Goal: Navigation & Orientation: Find specific page/section

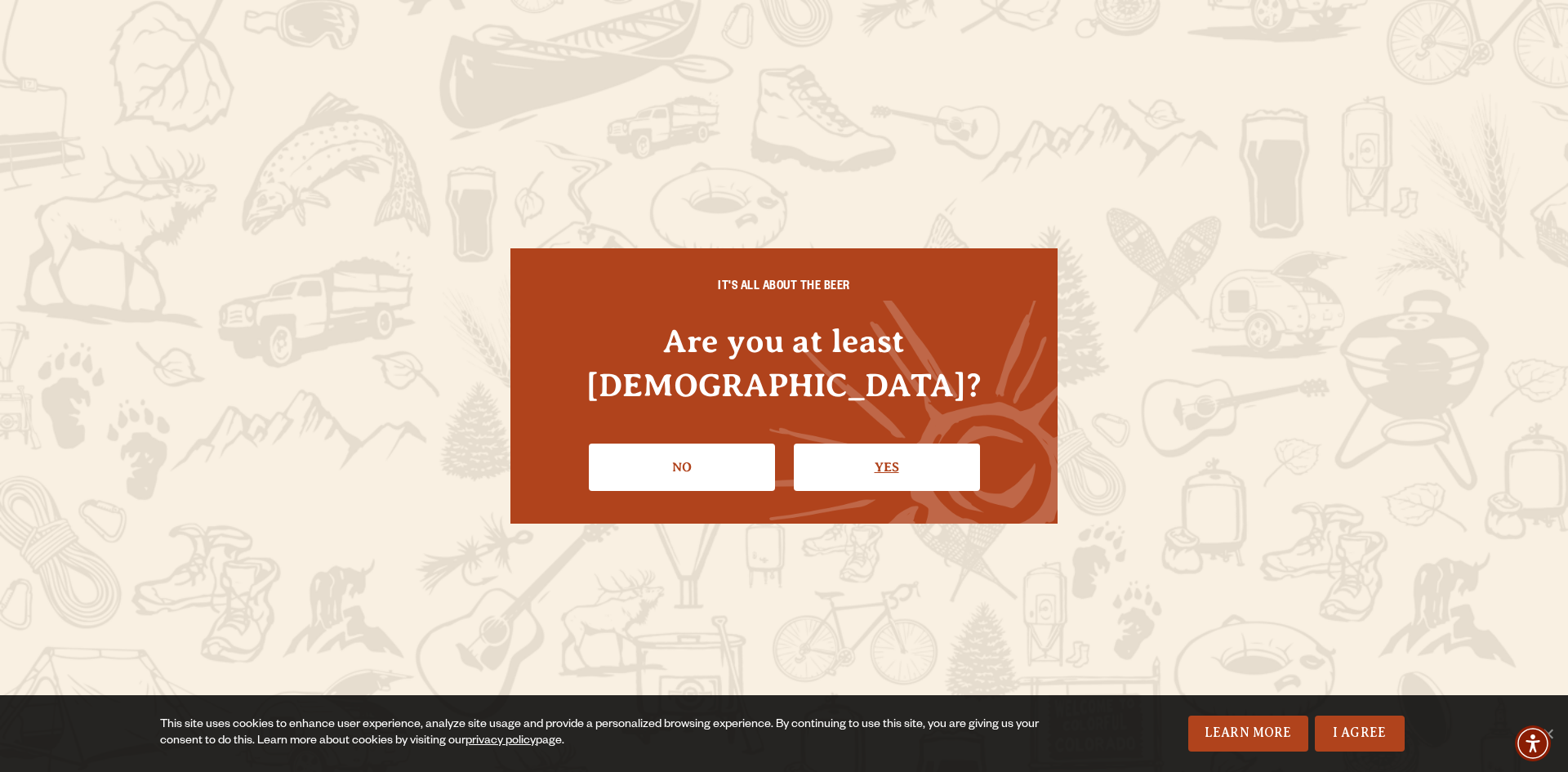
click at [904, 446] on link "Yes" at bounding box center [887, 467] width 186 height 47
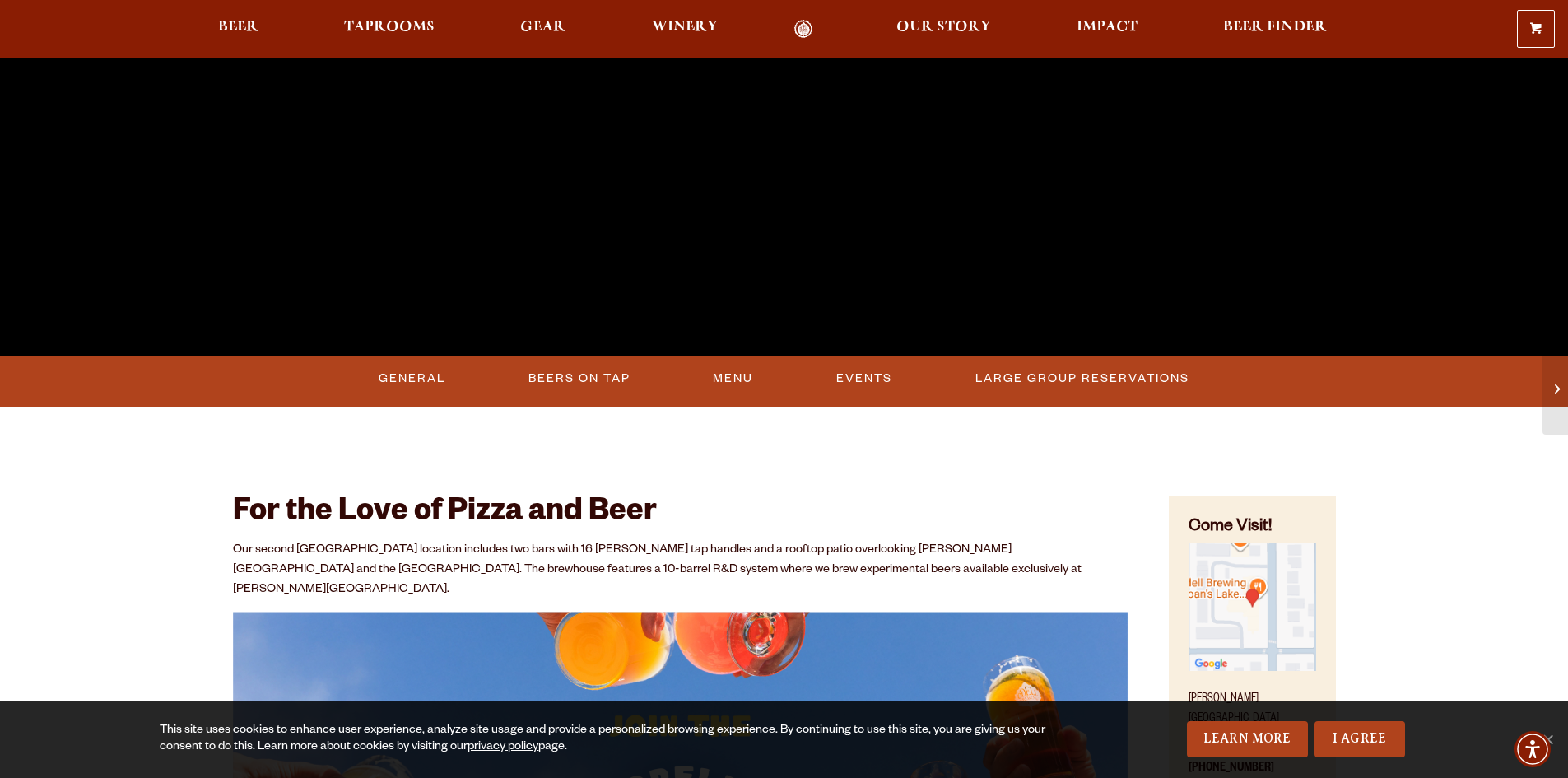
scroll to position [576, 0]
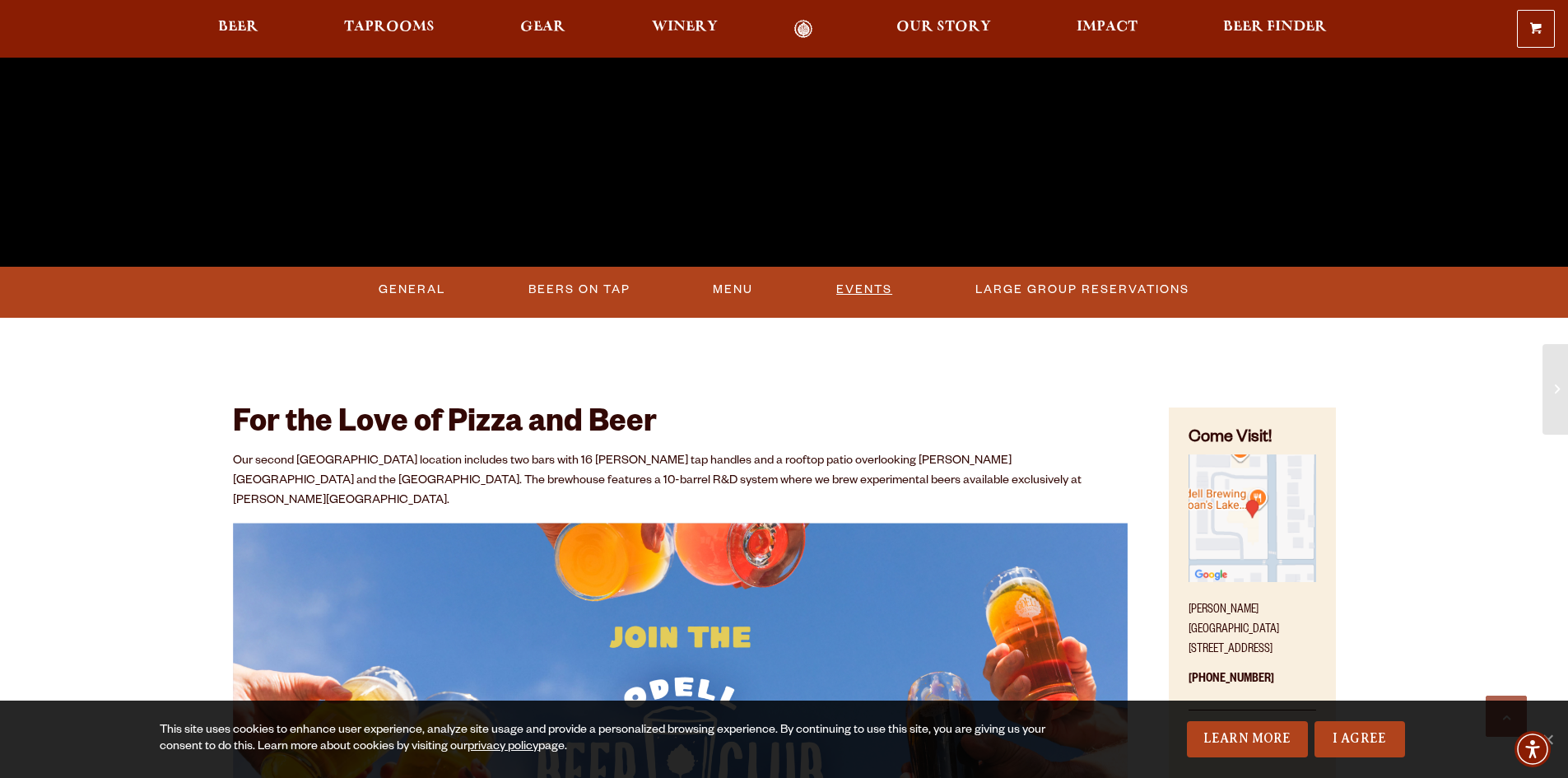
click at [886, 292] on link "Events" at bounding box center [864, 290] width 69 height 38
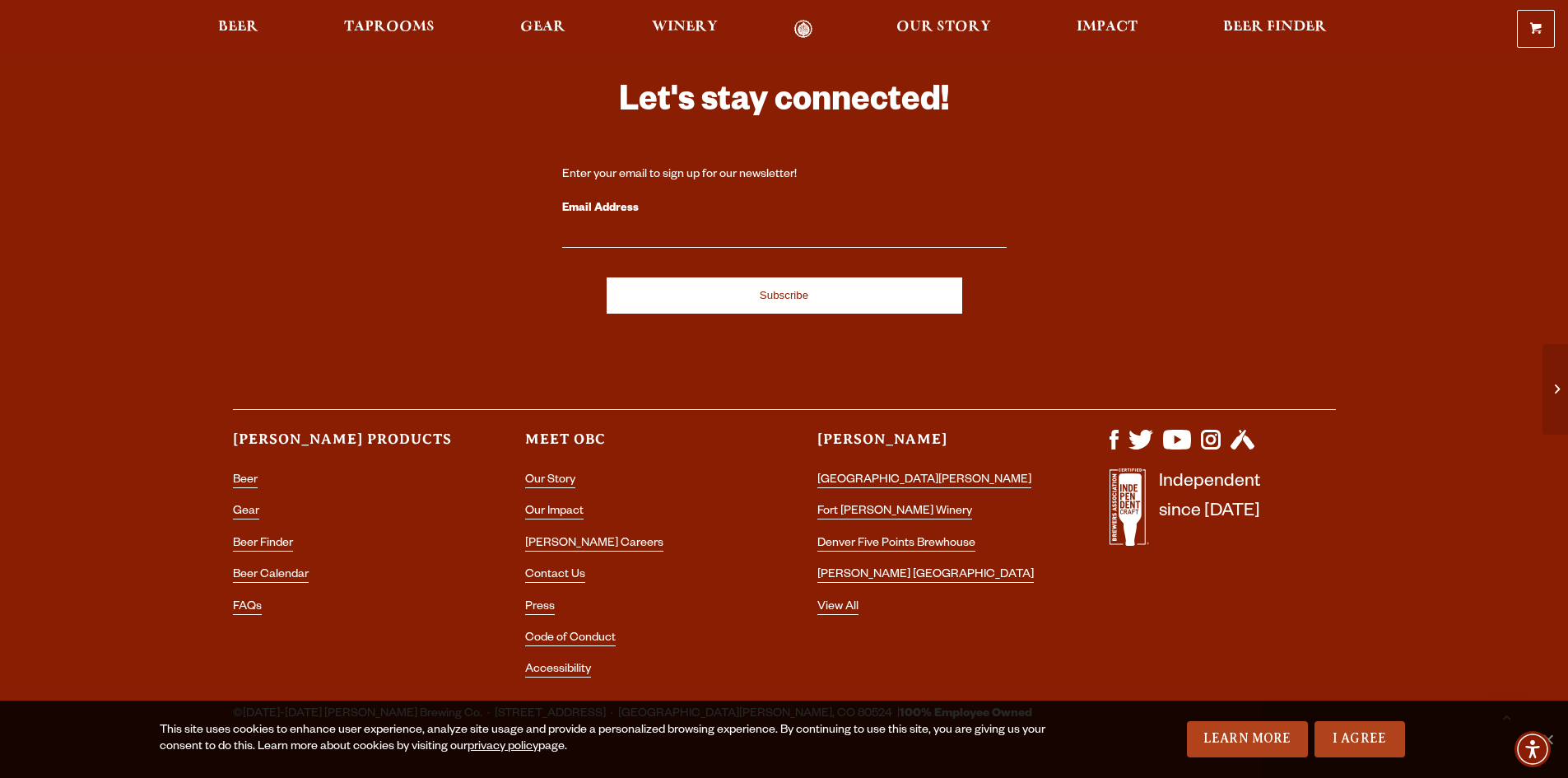
scroll to position [5000, 0]
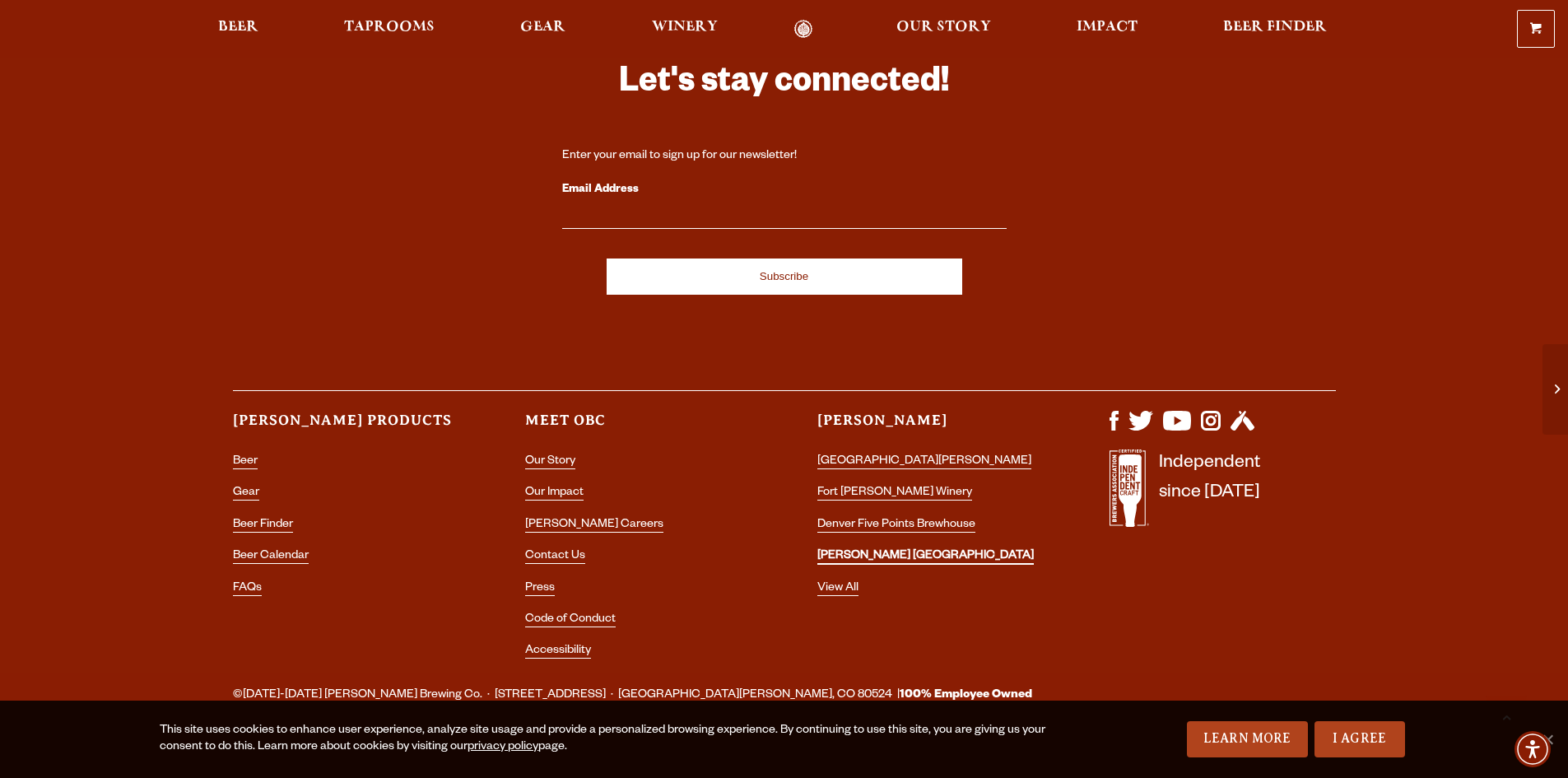
click at [881, 550] on link "[PERSON_NAME] [GEOGRAPHIC_DATA]" at bounding box center [925, 557] width 216 height 15
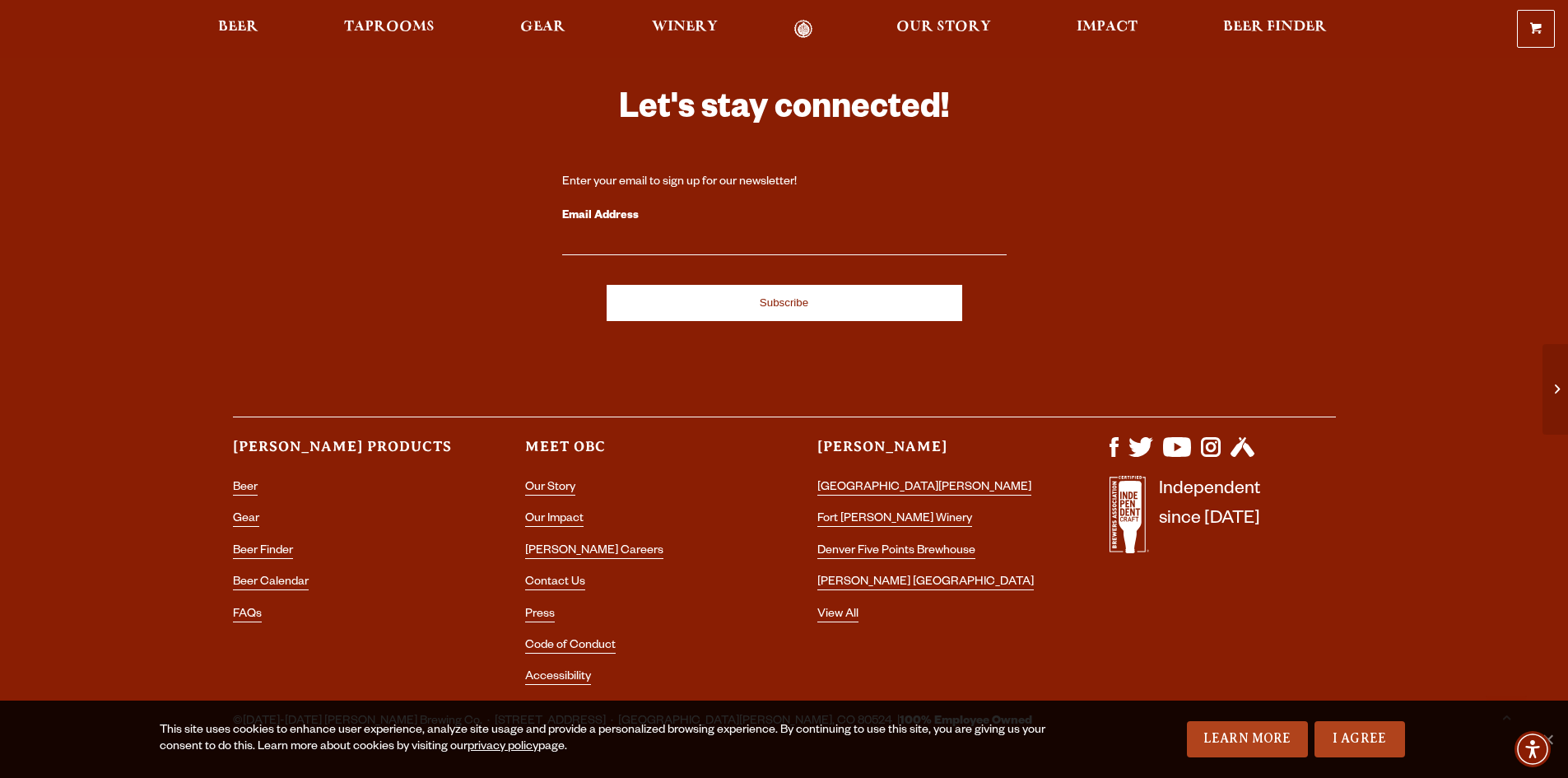
scroll to position [5000, 0]
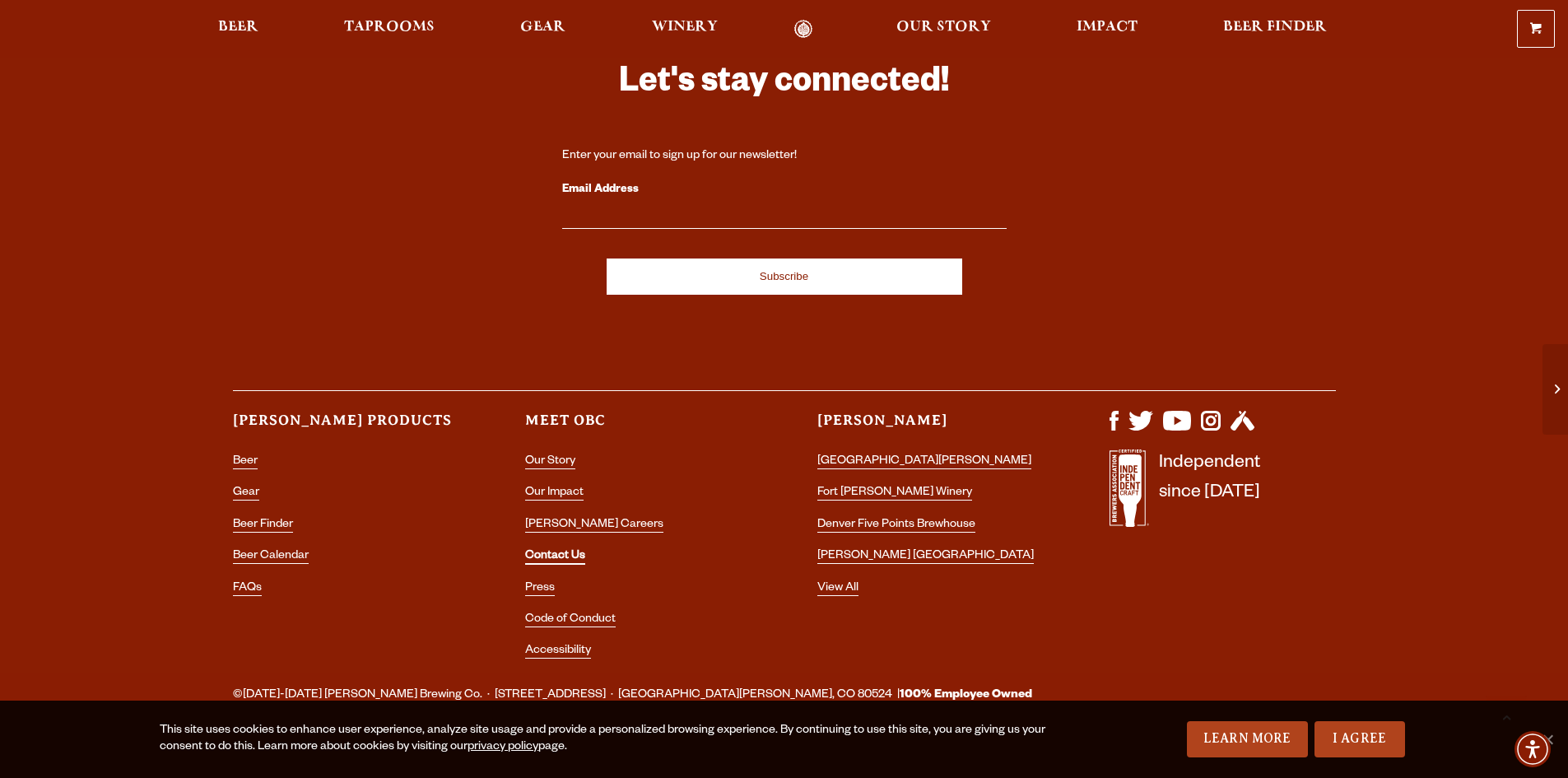
click at [539, 550] on link "Contact Us" at bounding box center [555, 557] width 60 height 15
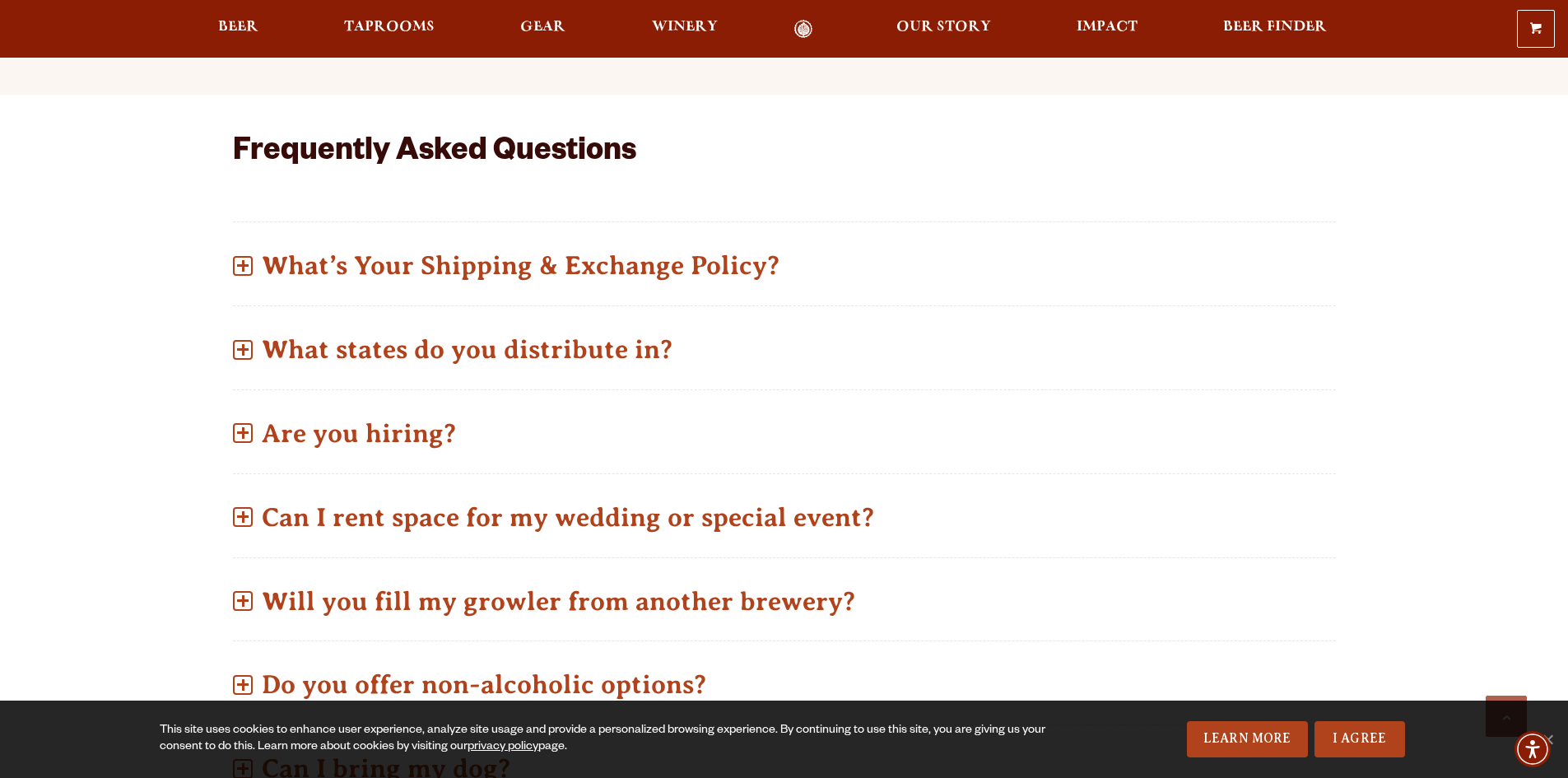
scroll to position [658, 0]
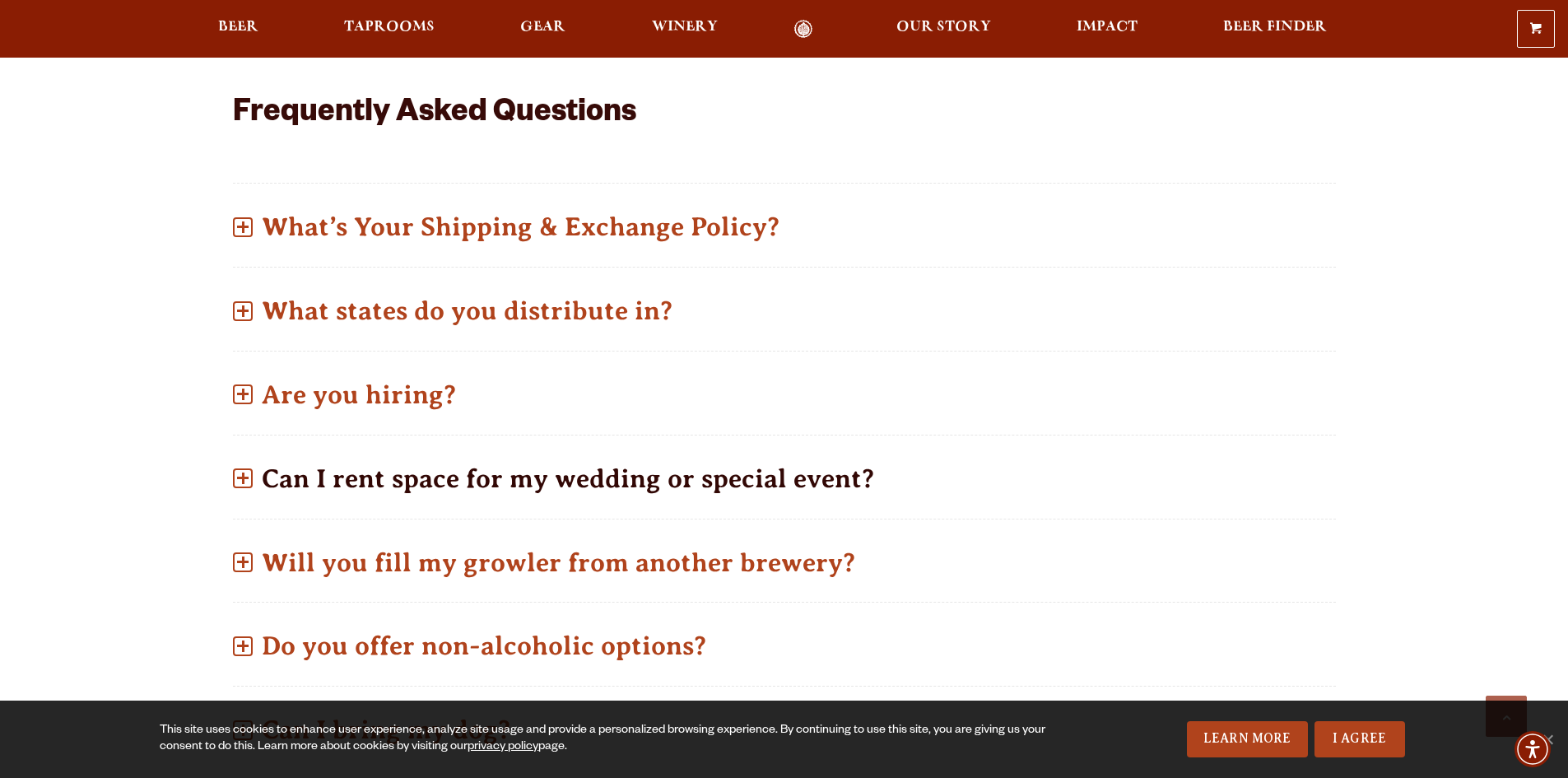
click at [234, 479] on span at bounding box center [242, 478] width 20 height 20
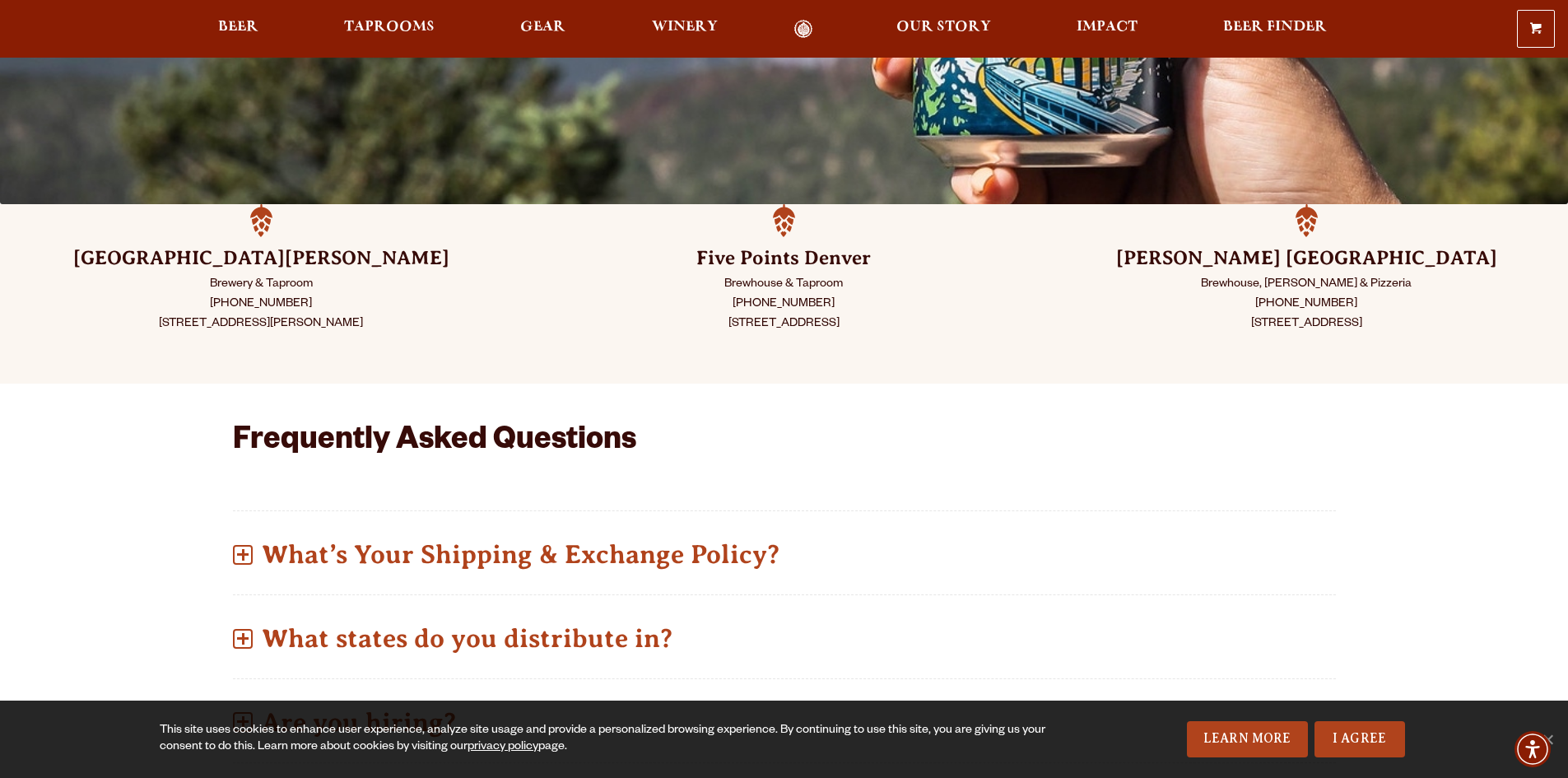
scroll to position [329, 0]
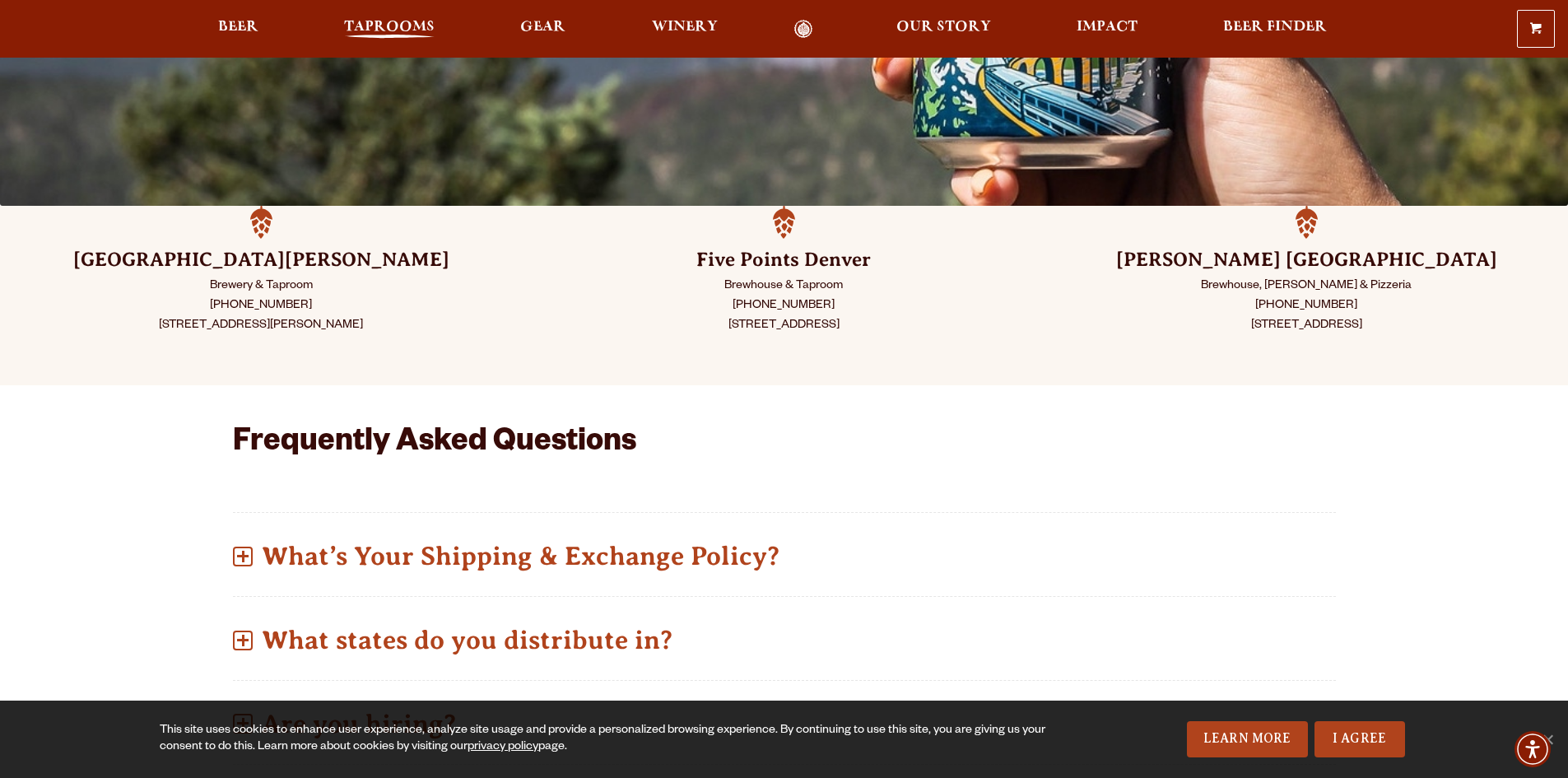
click at [369, 23] on span "Taprooms" at bounding box center [389, 27] width 90 height 13
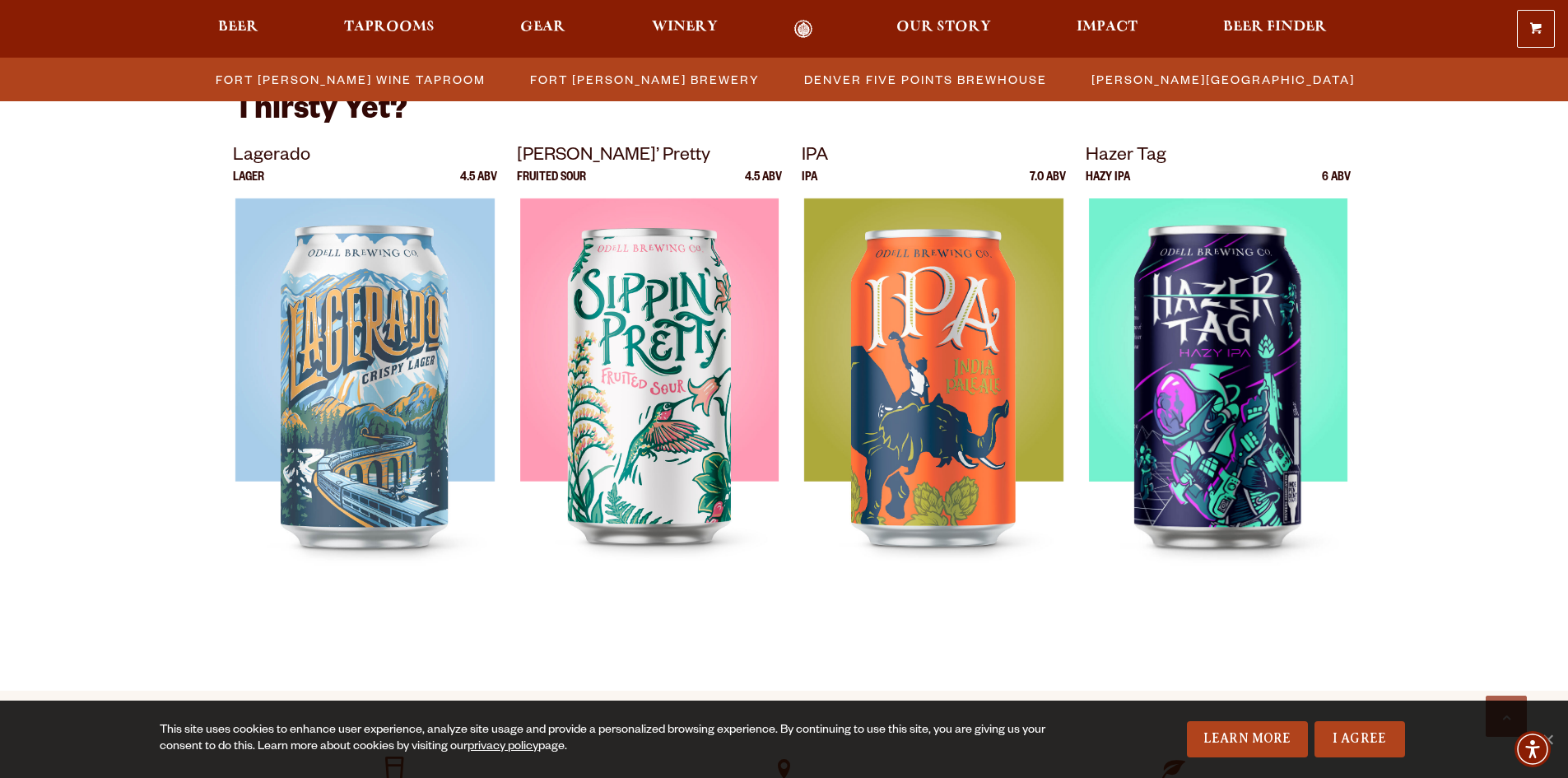
scroll to position [3910, 0]
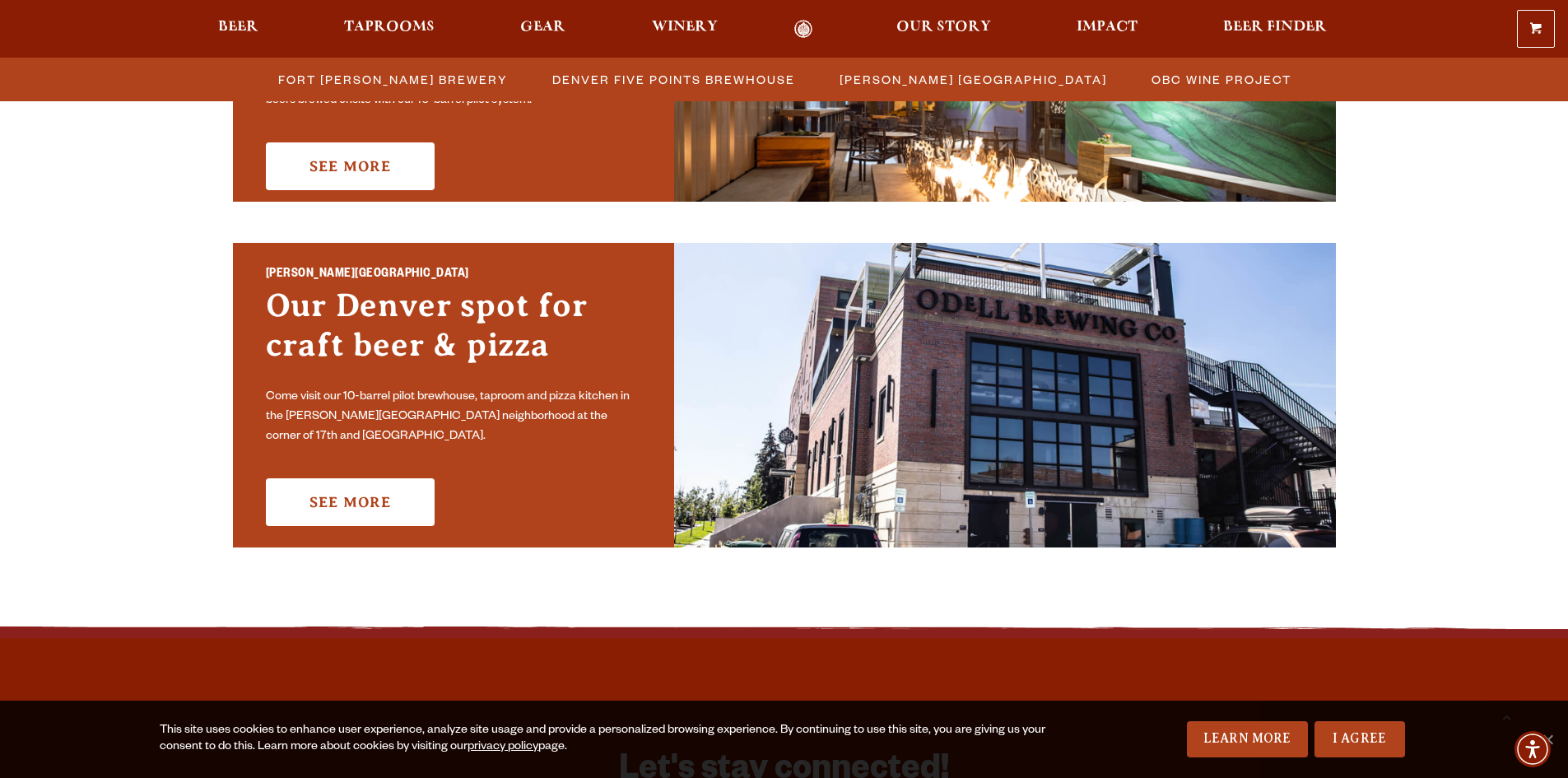
scroll to position [1070, 0]
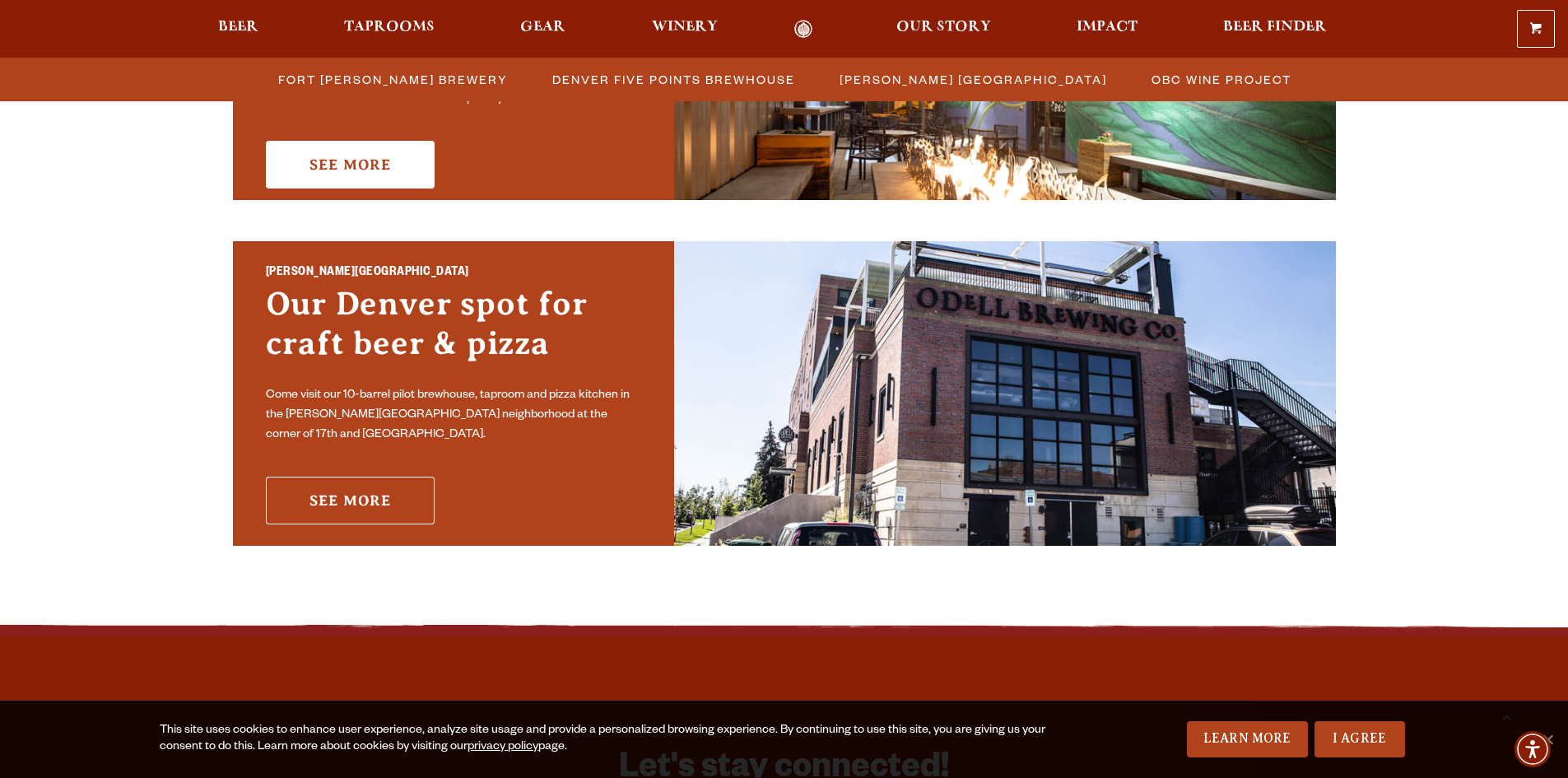
click at [401, 481] on link "See More" at bounding box center [350, 500] width 168 height 48
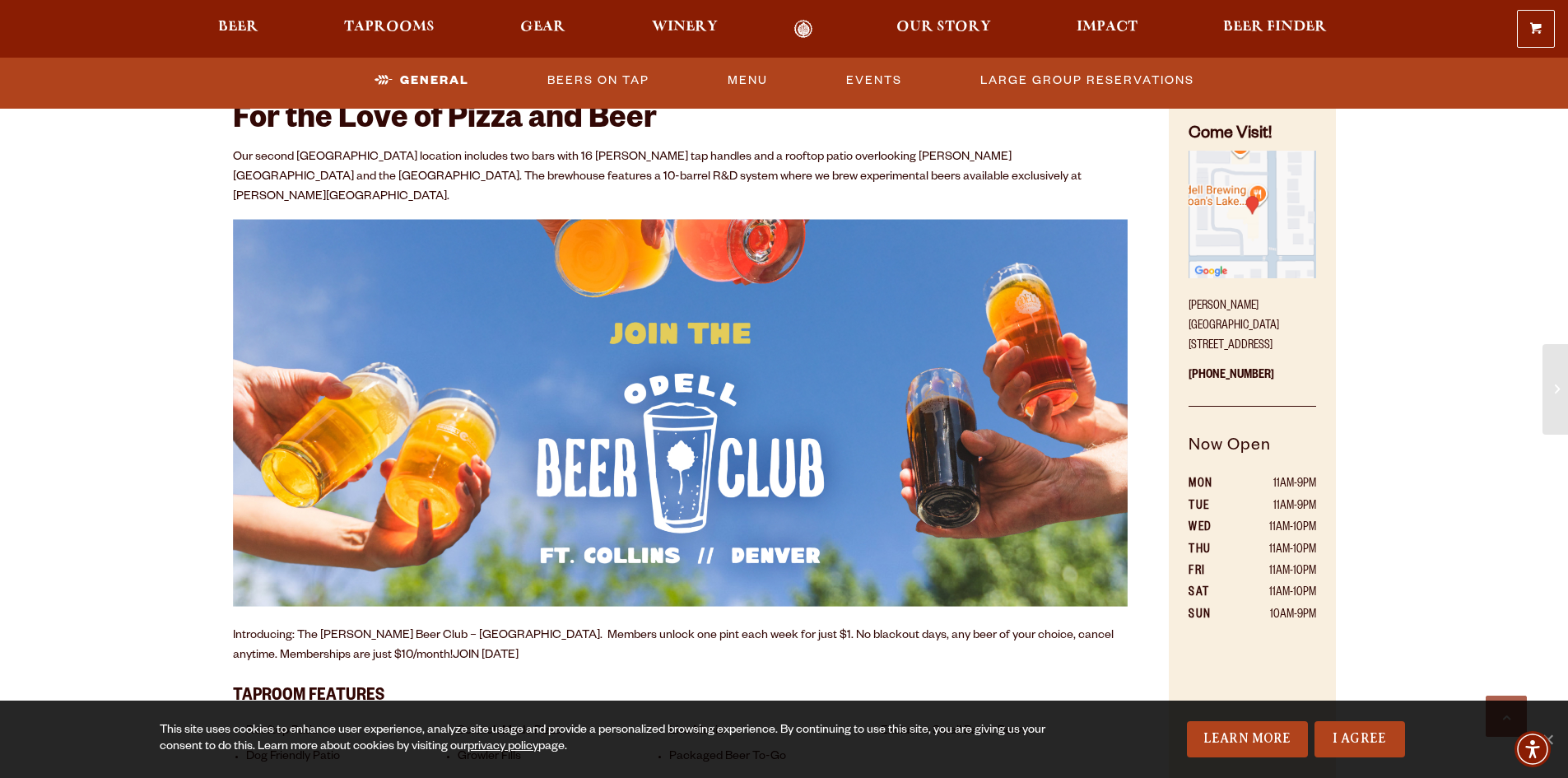
scroll to position [638, 0]
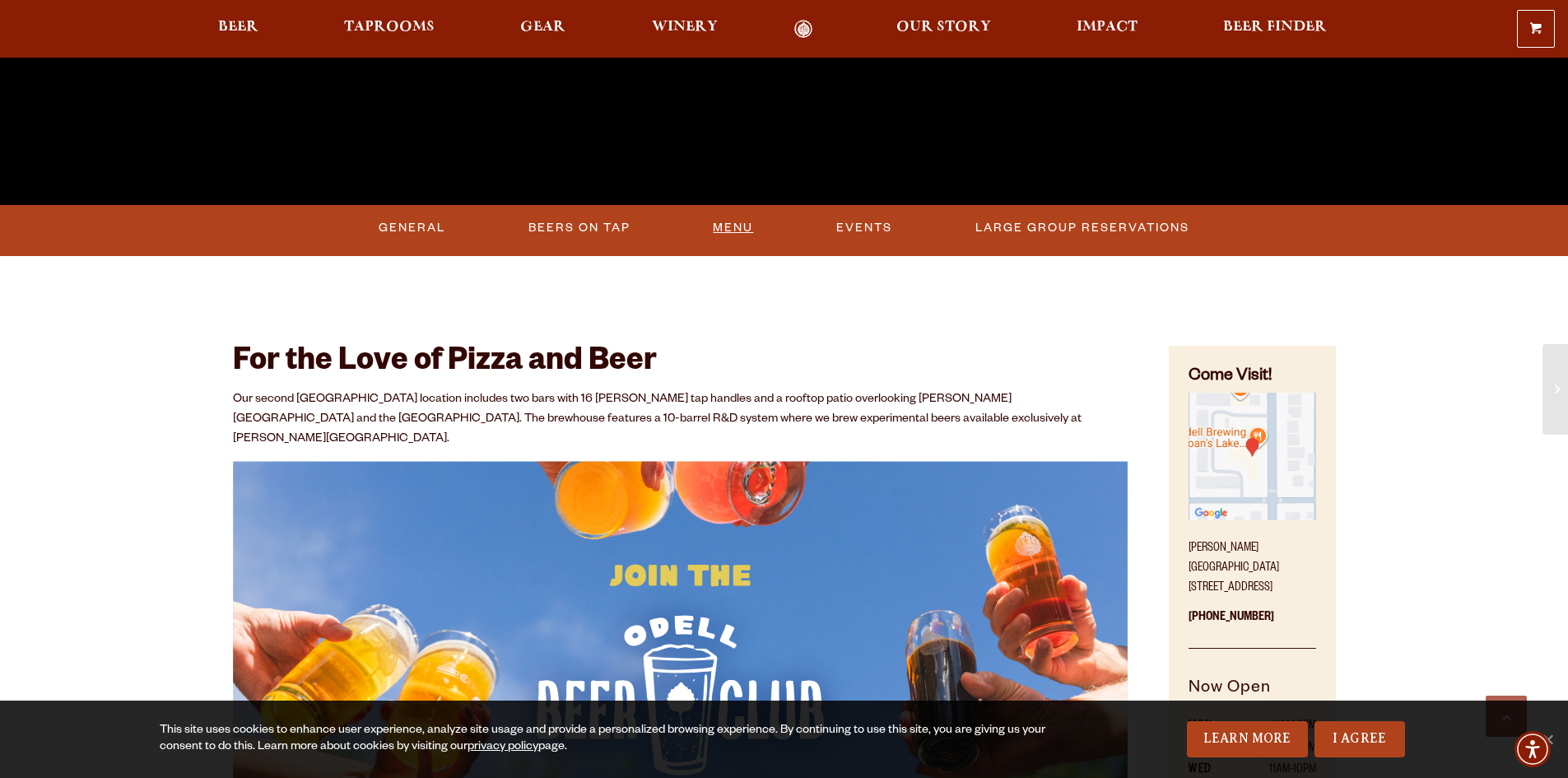
click at [720, 221] on link "Menu" at bounding box center [733, 228] width 54 height 38
